Goal: Task Accomplishment & Management: Manage account settings

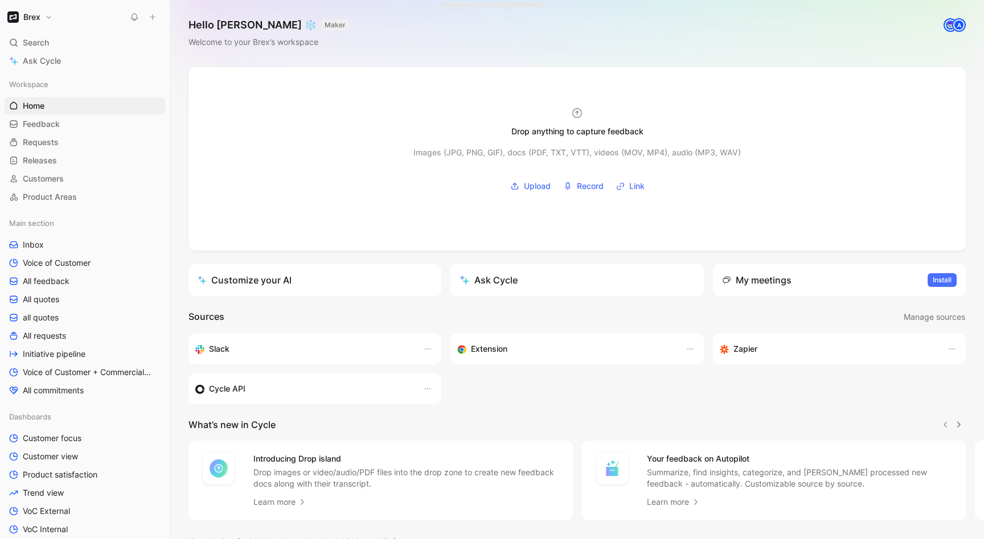
click at [50, 15] on button "Brex" at bounding box center [30, 17] width 51 height 16
click at [60, 121] on div "Workspace settings G then S" at bounding box center [77, 117] width 140 height 18
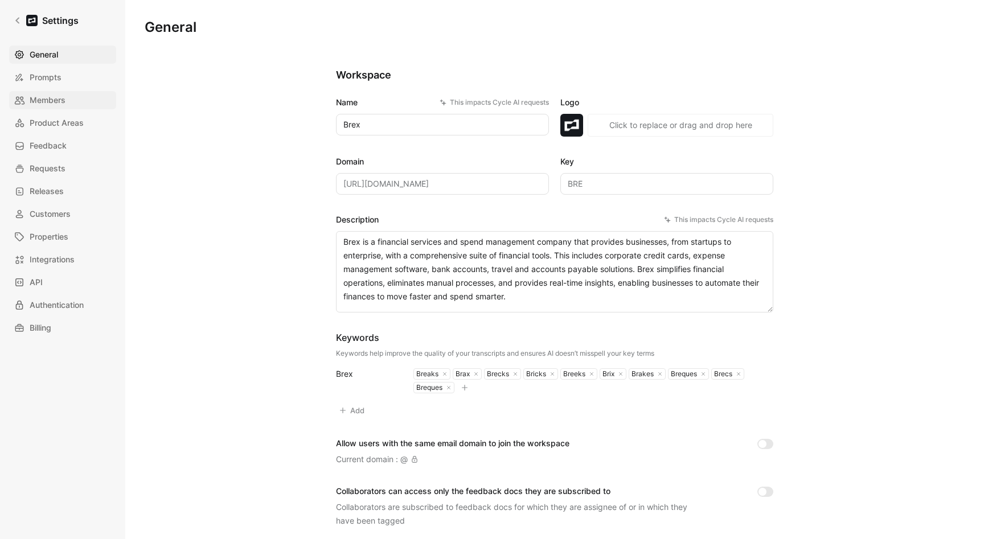
click at [57, 102] on span "Members" at bounding box center [48, 100] width 36 height 14
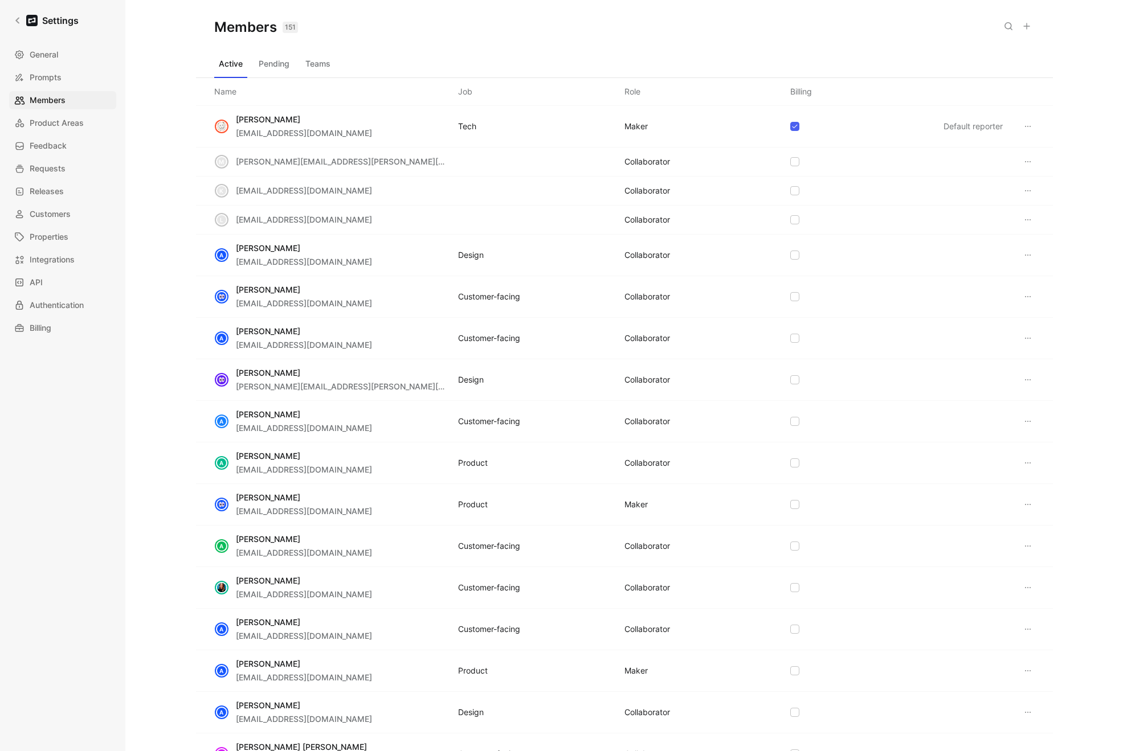
click at [312, 66] on button "Teams" at bounding box center [318, 64] width 34 height 18
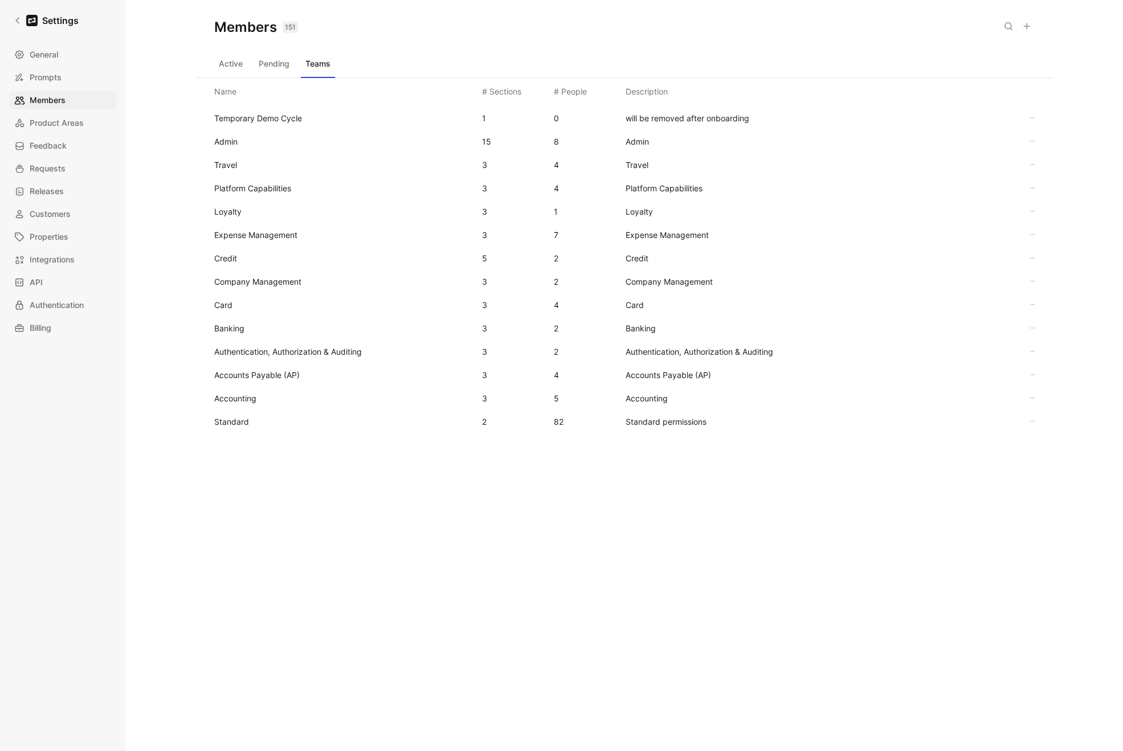
click at [233, 433] on div "Temporary Demo Cycle 1 0 will be removed after onboarding Admin 15 8 Admin Trav…" at bounding box center [624, 314] width 857 height 419
click at [232, 423] on span "Standard" at bounding box center [231, 422] width 35 height 10
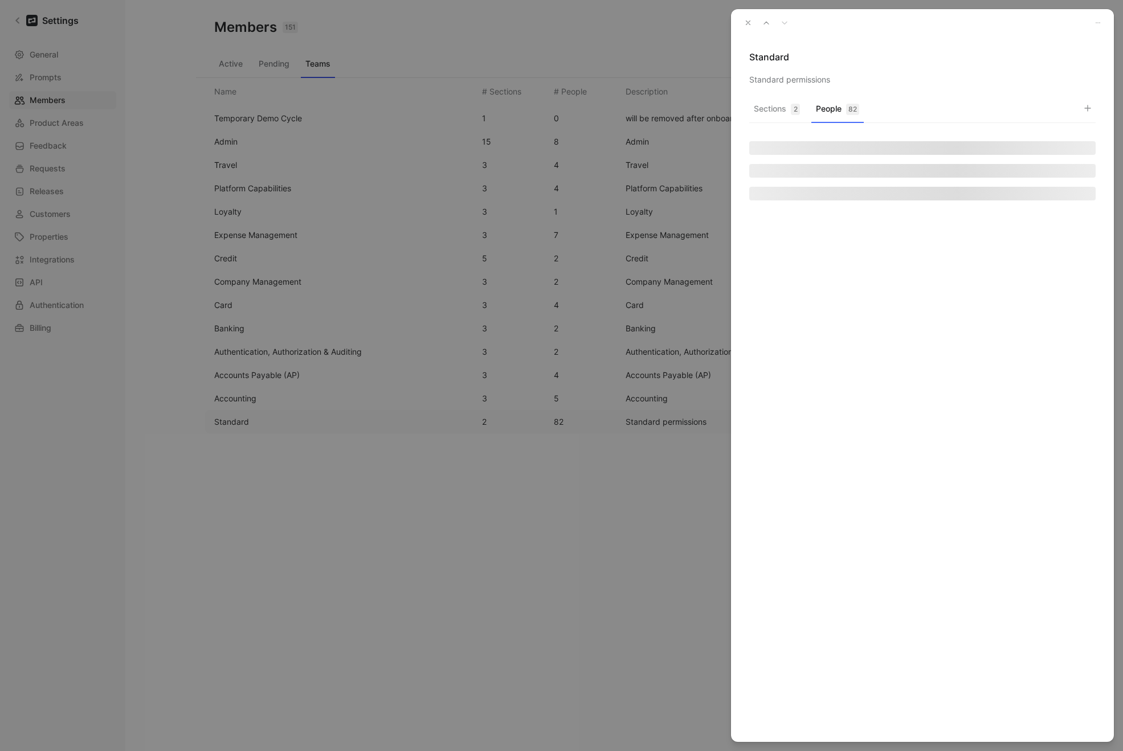
click at [830, 107] on button "People 82" at bounding box center [837, 112] width 52 height 22
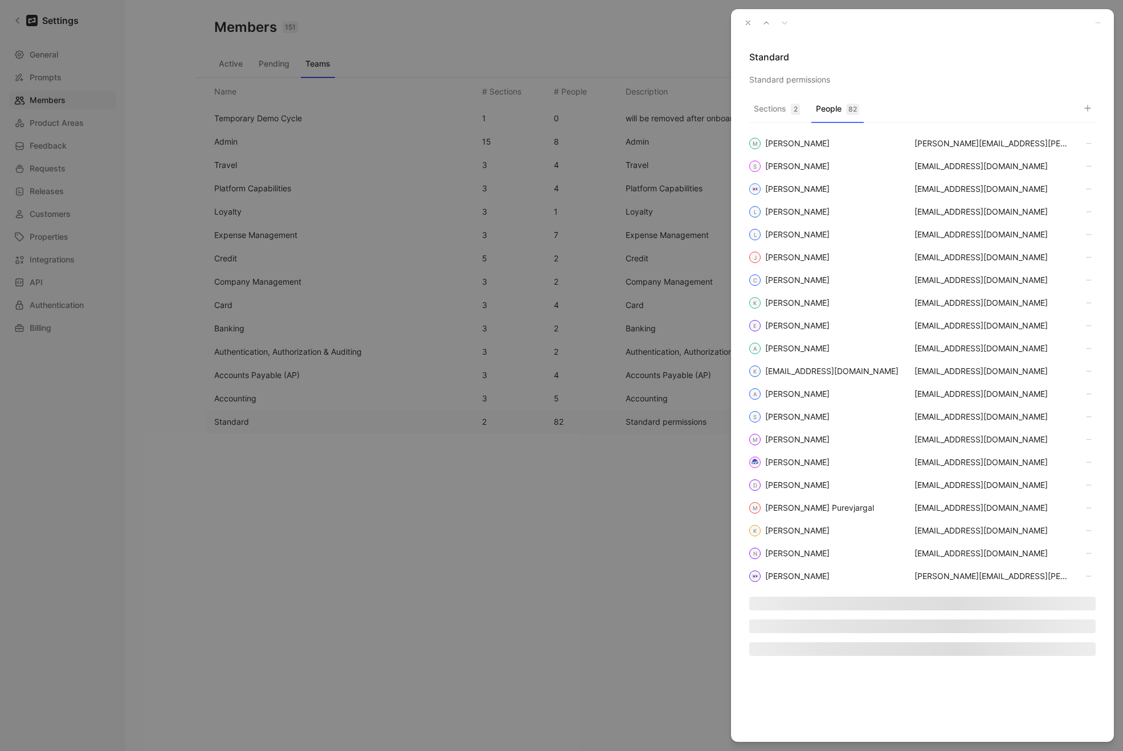
click at [984, 104] on icon "button" at bounding box center [1087, 108] width 9 height 9
click at [964, 243] on input "checkbox" at bounding box center [960, 243] width 9 height 9
checkbox input "true"
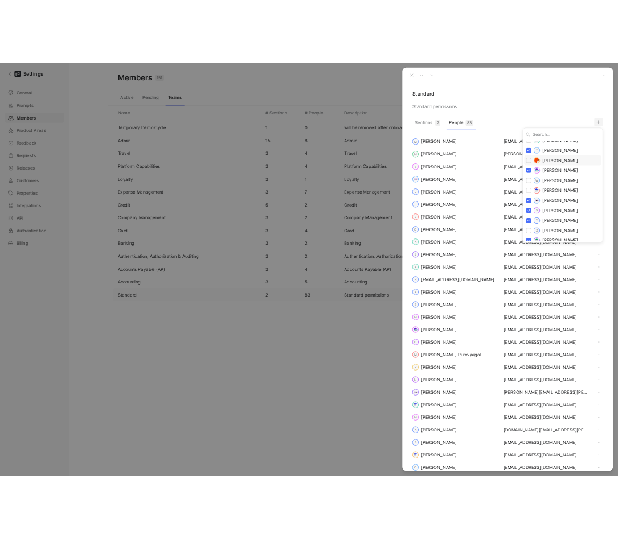
scroll to position [1772, 0]
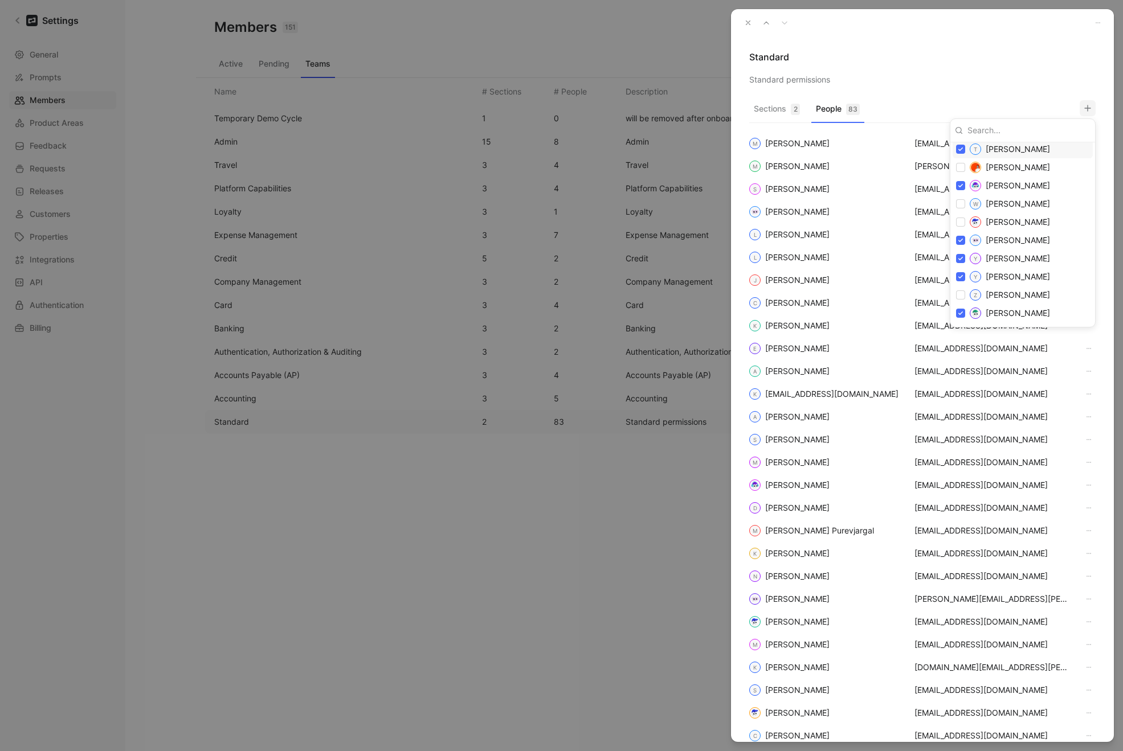
click at [934, 56] on div at bounding box center [561, 375] width 1123 height 751
click at [747, 24] on use "button" at bounding box center [748, 23] width 4 height 4
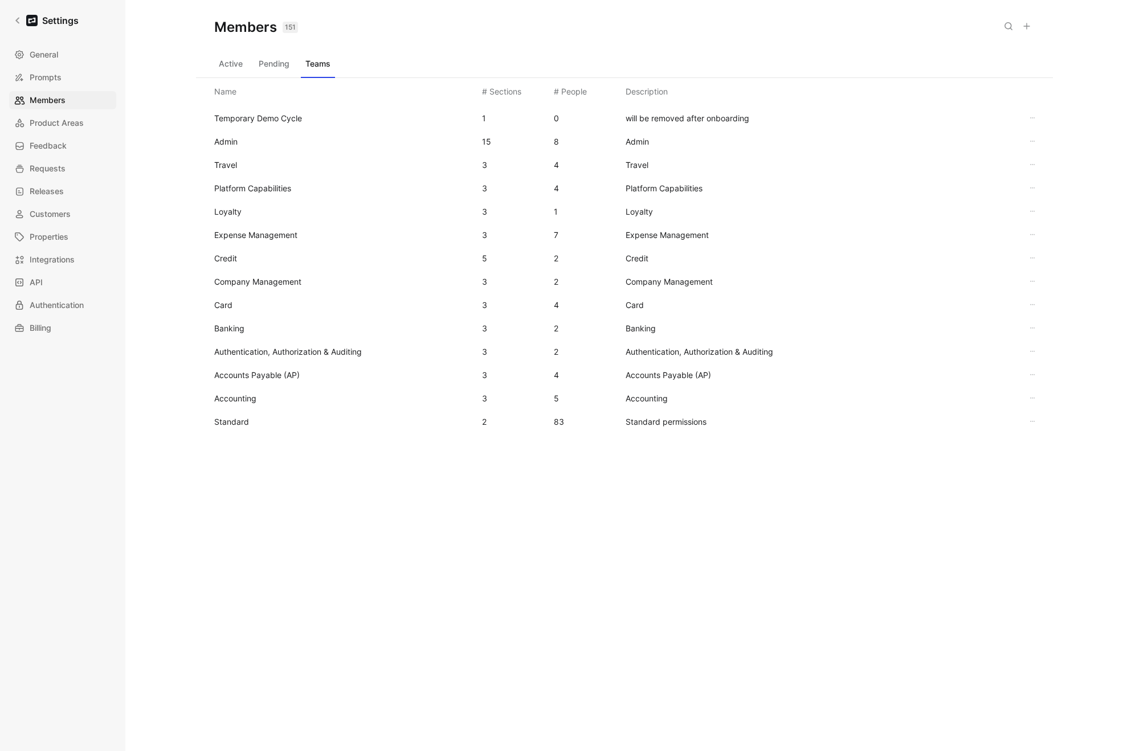
click at [261, 72] on button "Pending" at bounding box center [274, 64] width 40 height 18
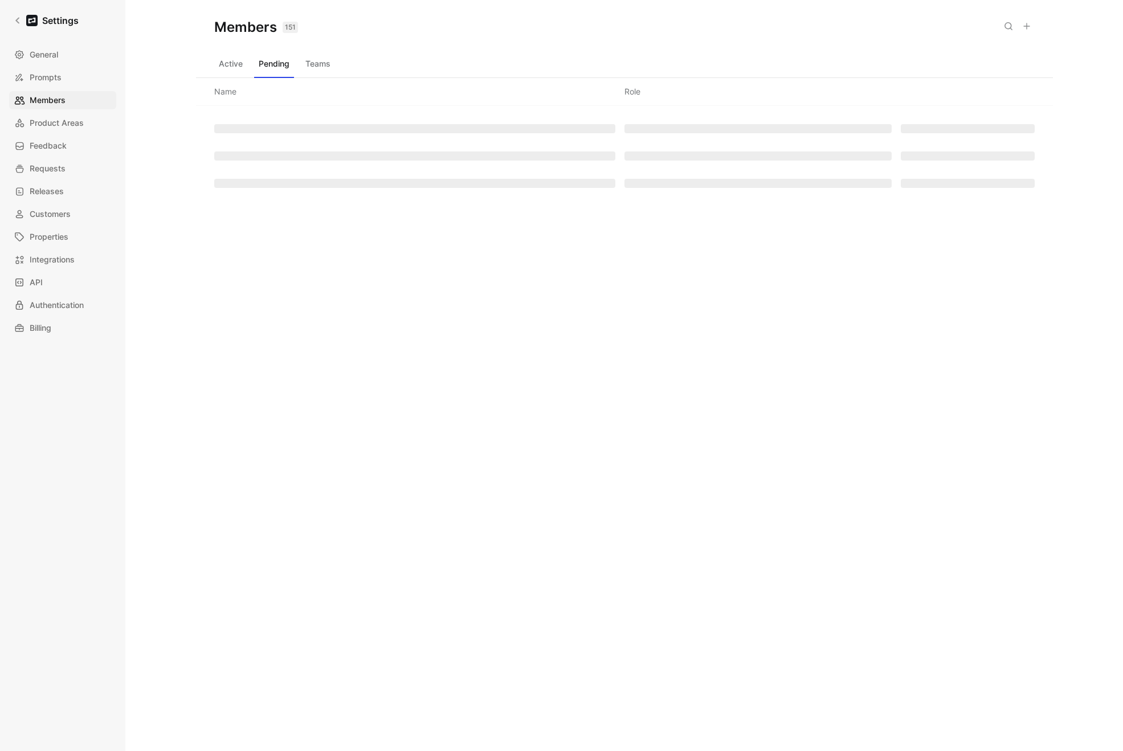
click at [224, 64] on button "Active" at bounding box center [230, 64] width 33 height 18
